Goal: Information Seeking & Learning: Learn about a topic

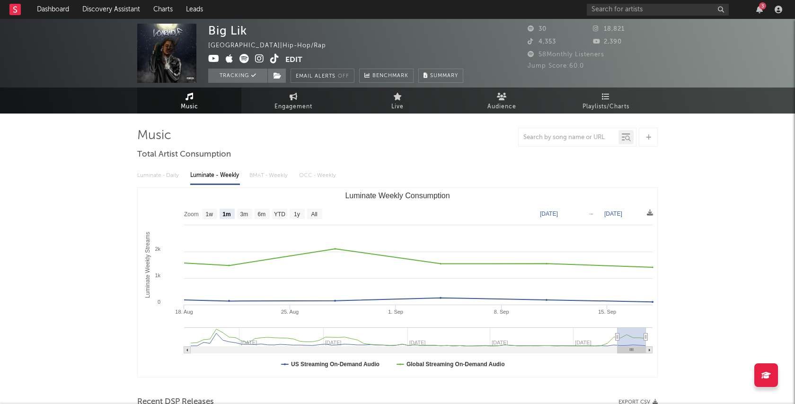
select select "1m"
click at [762, 5] on div "3" at bounding box center [762, 5] width 7 height 7
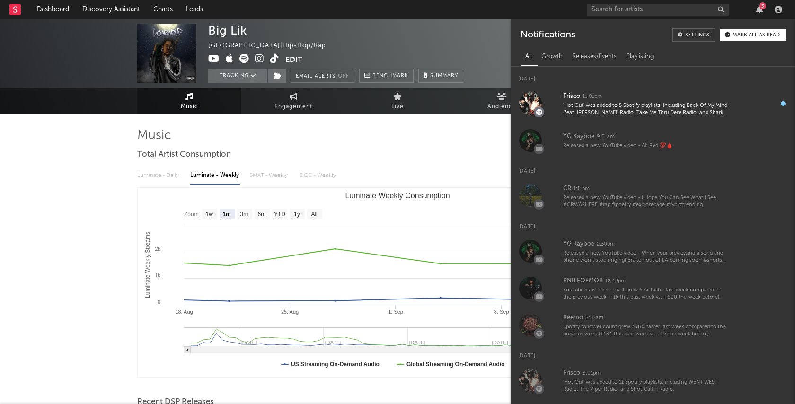
click at [564, 12] on nav "Dashboard Discovery Assistant Charts Leads 3" at bounding box center [397, 9] width 795 height 19
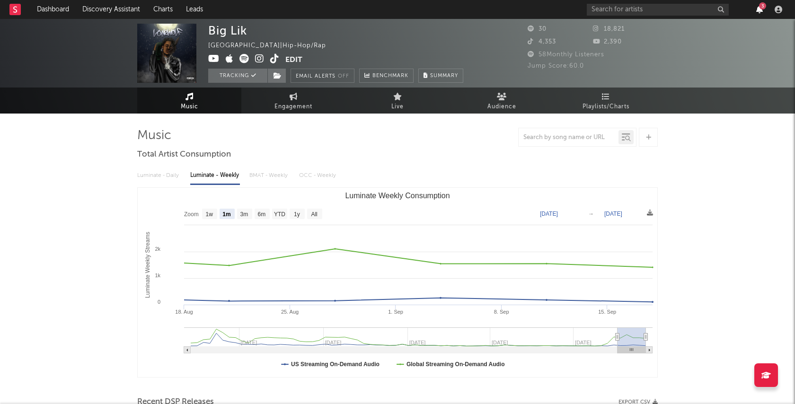
click at [759, 10] on icon "button" at bounding box center [760, 10] width 7 height 8
click at [536, 4] on nav "Dashboard Discovery Assistant Charts Leads 3" at bounding box center [397, 9] width 795 height 19
click at [623, 13] on input "text" at bounding box center [658, 10] width 142 height 12
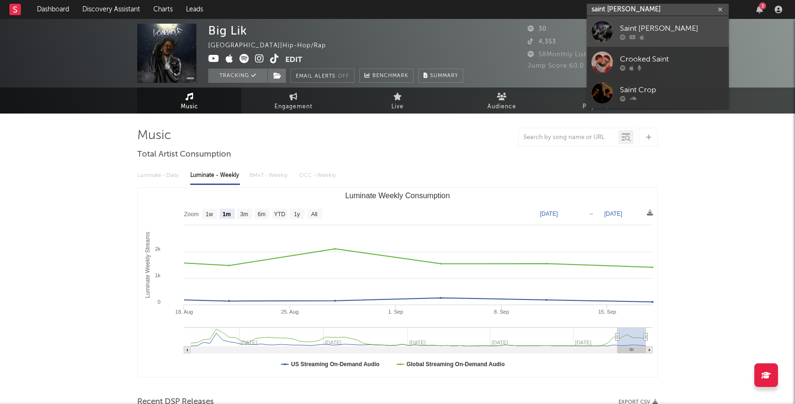
type input "saint [PERSON_NAME]"
click at [676, 21] on link "Saint [PERSON_NAME]" at bounding box center [658, 31] width 142 height 31
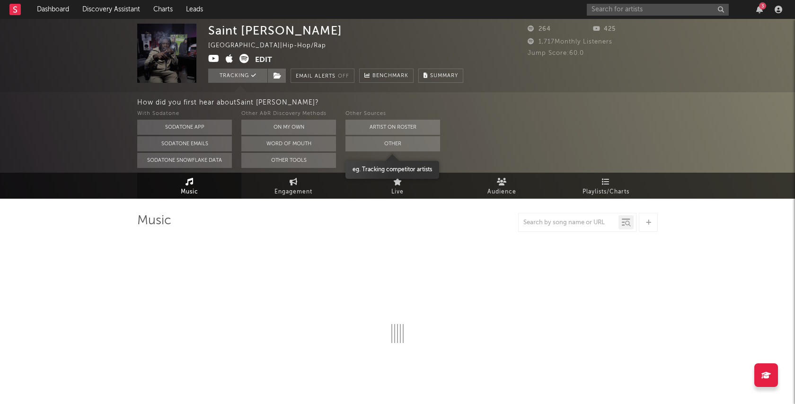
select select "6m"
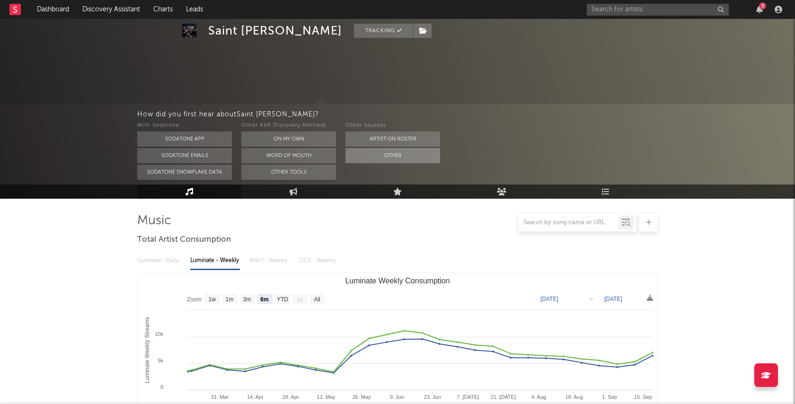
scroll to position [139, 0]
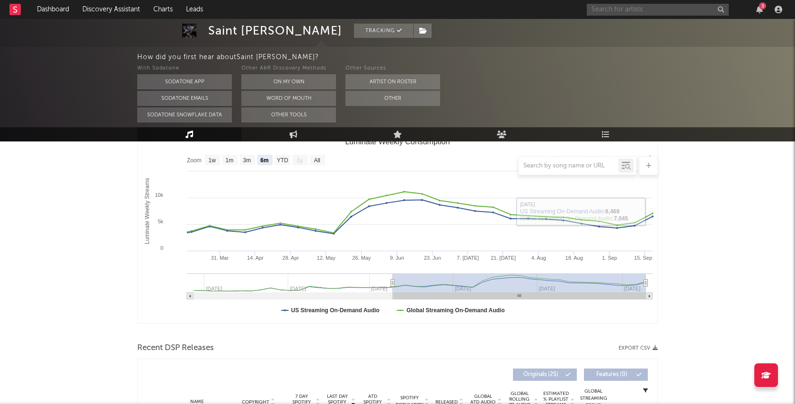
click at [690, 5] on input "text" at bounding box center [658, 10] width 142 height 12
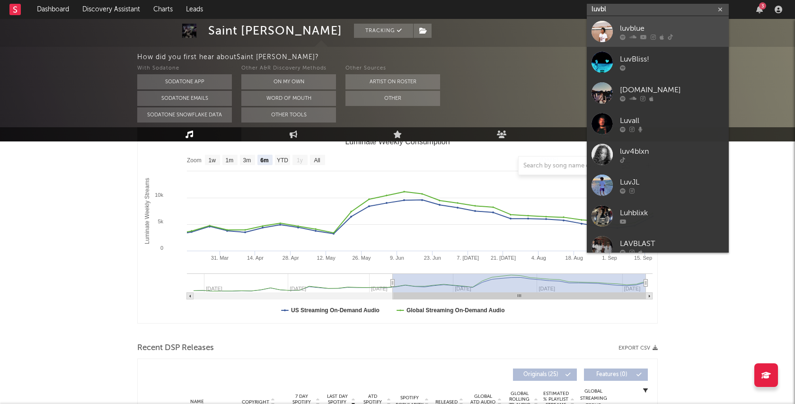
type input "luvbl"
click at [673, 33] on div "luvblue" at bounding box center [672, 28] width 104 height 11
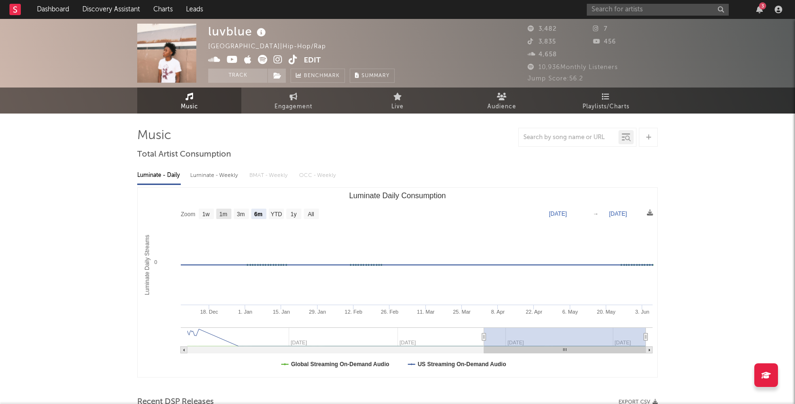
click at [229, 212] on rect "Luminate Daily Consumption" at bounding box center [223, 214] width 15 height 10
select select "1m"
type input "[DATE]"
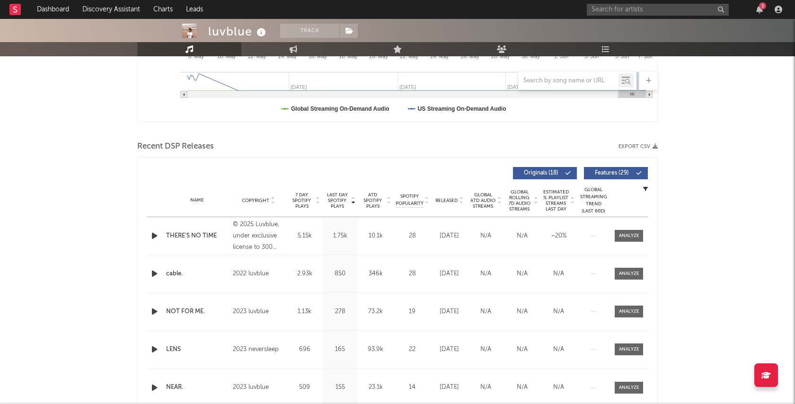
scroll to position [248, 0]
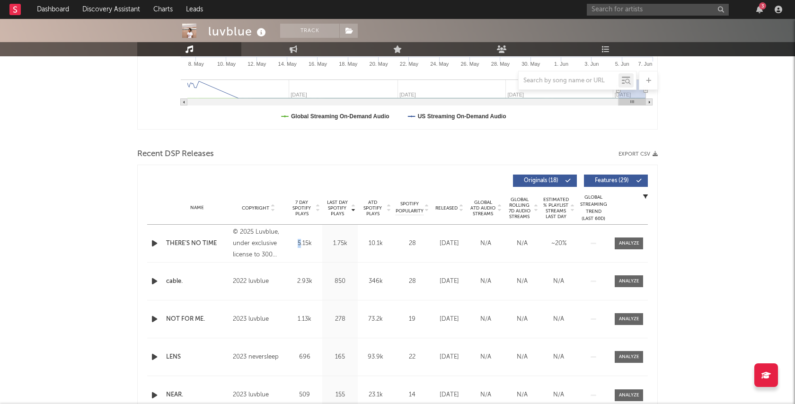
click at [299, 243] on div "5.15k" at bounding box center [304, 243] width 31 height 9
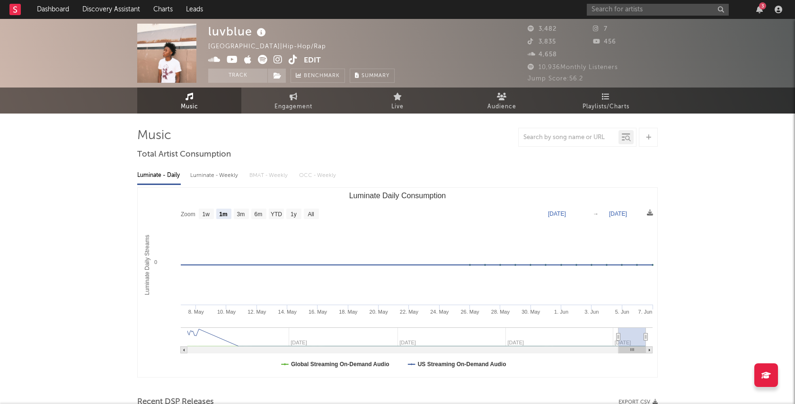
scroll to position [0, 0]
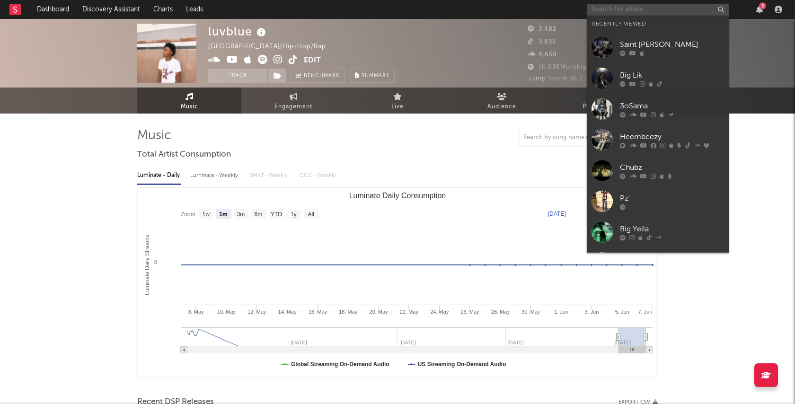
click at [603, 10] on input "text" at bounding box center [658, 10] width 142 height 12
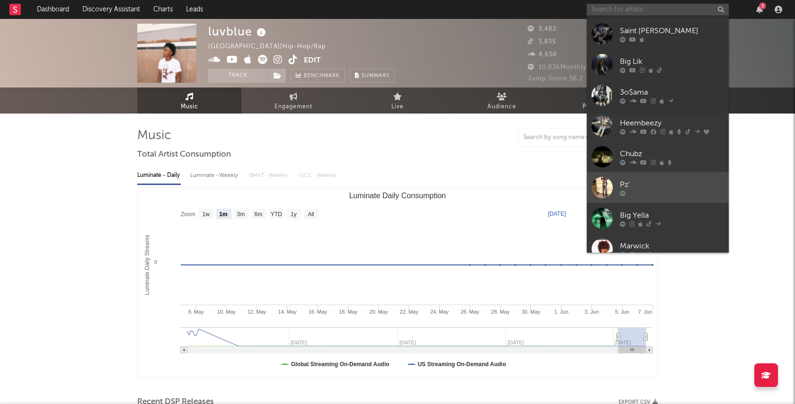
scroll to position [1, 0]
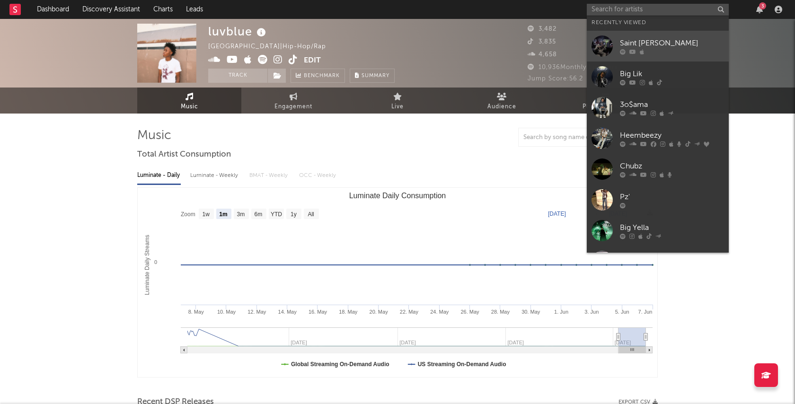
click at [668, 51] on div at bounding box center [672, 52] width 104 height 6
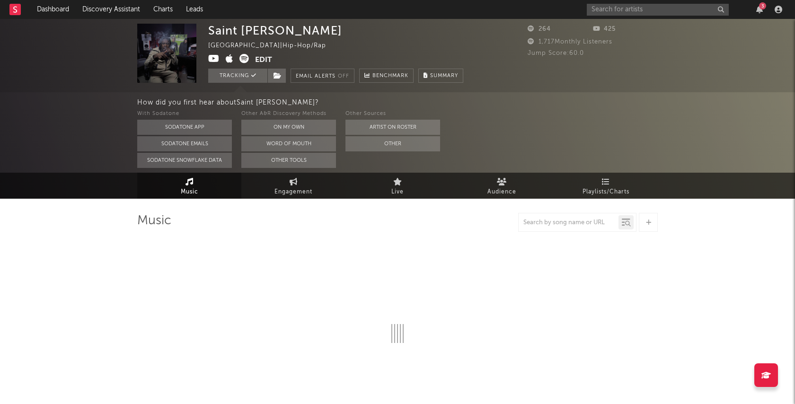
select select "6m"
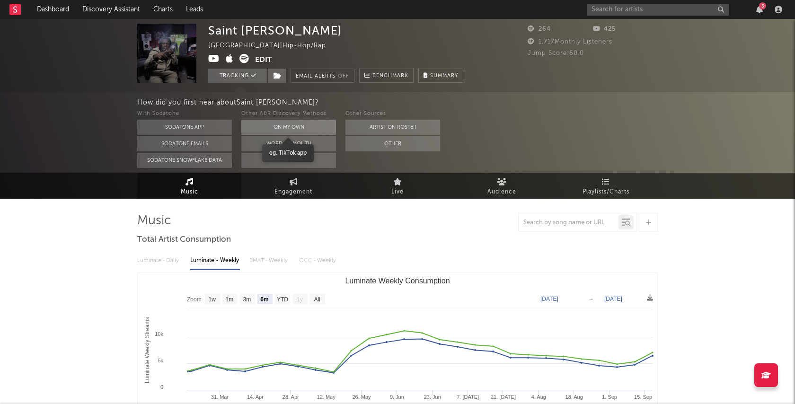
click at [304, 126] on button "On My Own" at bounding box center [288, 127] width 95 height 15
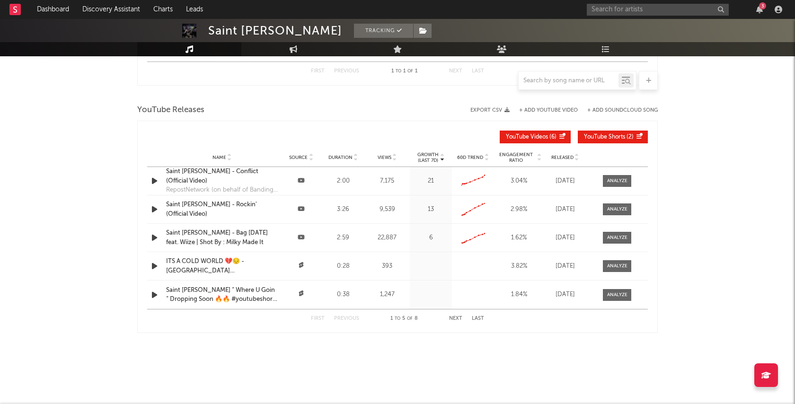
scroll to position [722, 0]
click at [239, 178] on div "Saint [PERSON_NAME] - Conflict (Official Video)" at bounding box center [222, 176] width 112 height 18
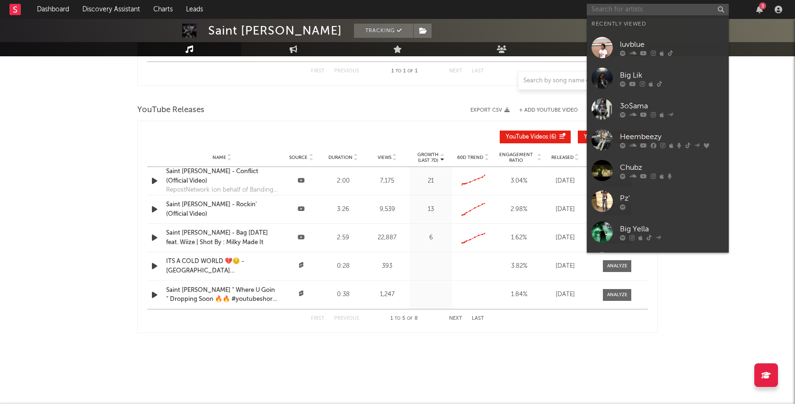
click at [649, 6] on input "text" at bounding box center [658, 10] width 142 height 12
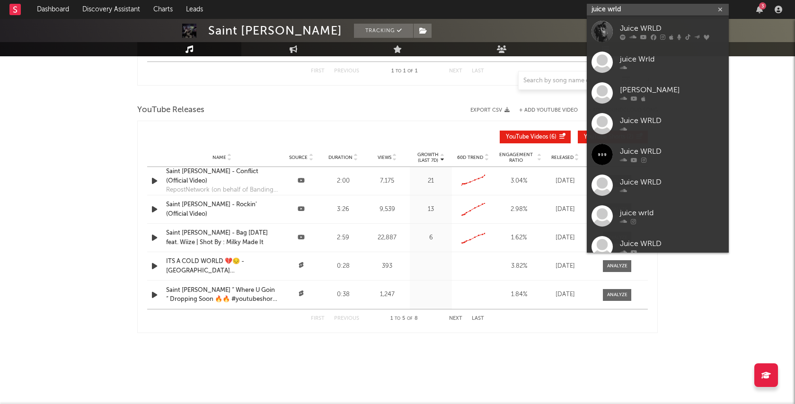
type input "juice world"
drag, startPoint x: 648, startPoint y: 4, endPoint x: 684, endPoint y: 26, distance: 41.4
click at [684, 26] on div "Juice WRLD" at bounding box center [672, 28] width 104 height 11
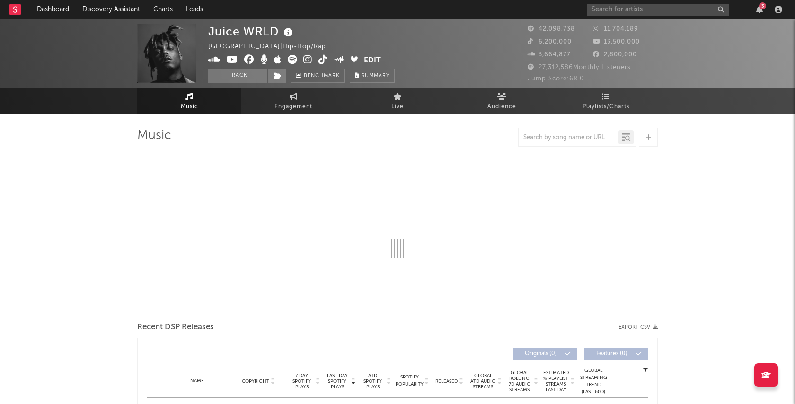
select select "6m"
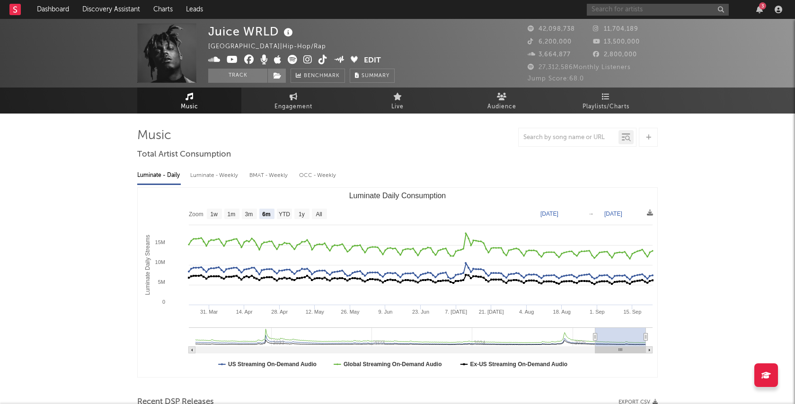
click at [645, 15] on input "text" at bounding box center [658, 10] width 142 height 12
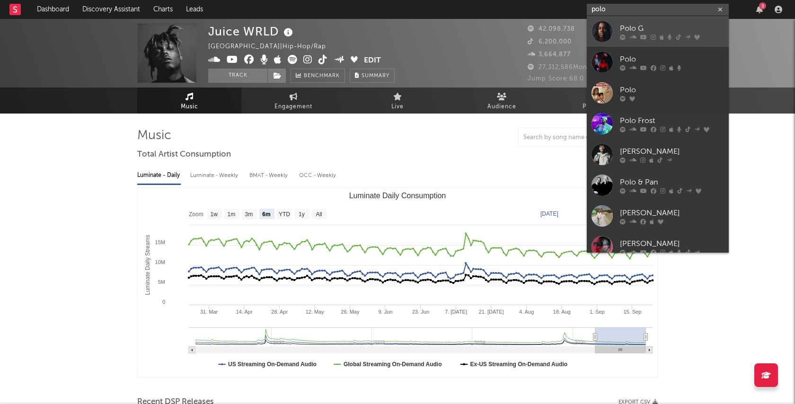
type input "polo"
click at [664, 19] on link "Polo G" at bounding box center [658, 31] width 142 height 31
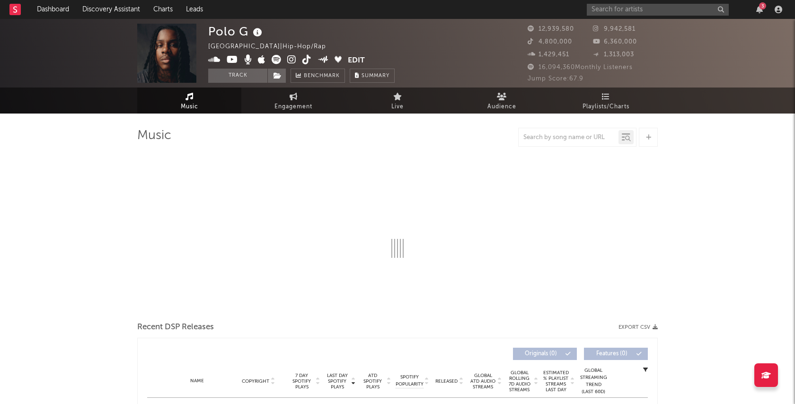
select select "6m"
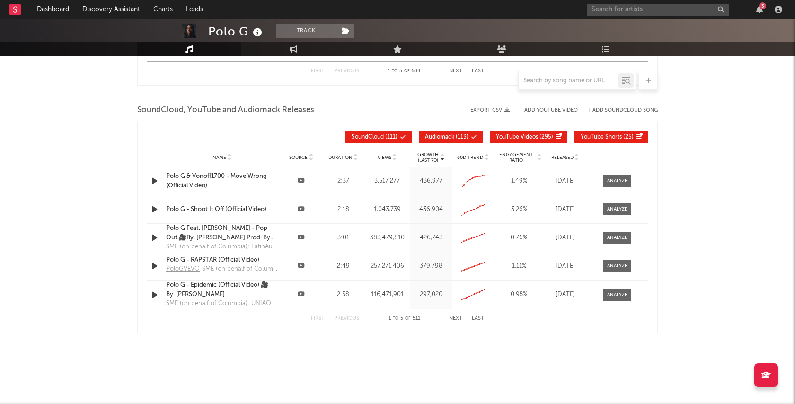
scroll to position [1045, 0]
